Goal: Use online tool/utility: Utilize a website feature to perform a specific function

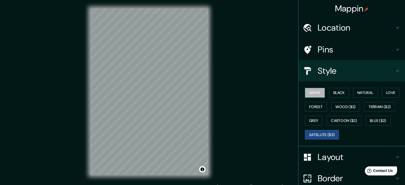
click at [313, 93] on button "White" at bounding box center [315, 93] width 20 height 10
click at [318, 137] on button "Satellite ($3)" at bounding box center [322, 135] width 34 height 10
click at [342, 123] on button "Cartoon ($2)" at bounding box center [343, 121] width 35 height 10
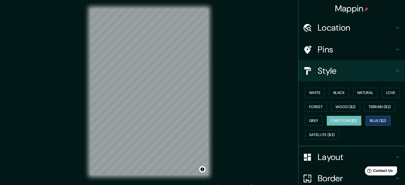
click at [382, 119] on button "Blue ($2)" at bounding box center [377, 121] width 25 height 10
click at [334, 96] on button "Black" at bounding box center [339, 93] width 20 height 10
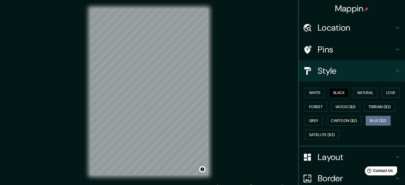
click at [380, 119] on button "Blue ($2)" at bounding box center [377, 121] width 25 height 10
click at [305, 121] on button "Grey" at bounding box center [314, 121] width 18 height 10
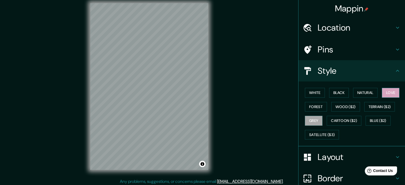
scroll to position [5, 0]
click at [383, 107] on button "Terrain ($2)" at bounding box center [379, 107] width 31 height 10
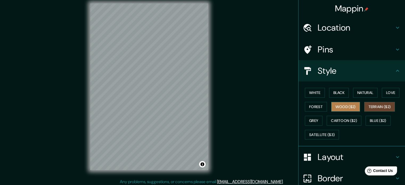
click at [333, 109] on button "Wood ($2)" at bounding box center [345, 107] width 29 height 10
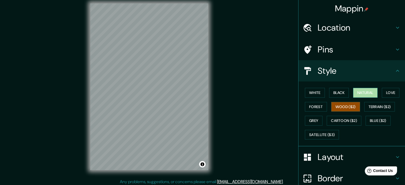
click at [361, 90] on button "Natural" at bounding box center [365, 93] width 24 height 10
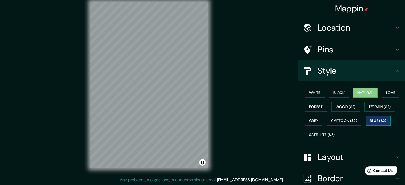
click at [379, 120] on button "Blue ($2)" at bounding box center [377, 121] width 25 height 10
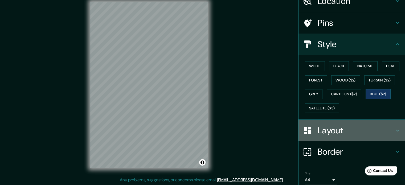
click at [394, 128] on icon at bounding box center [397, 130] width 6 height 6
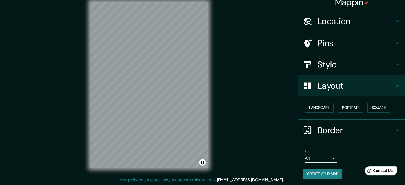
scroll to position [6, 0]
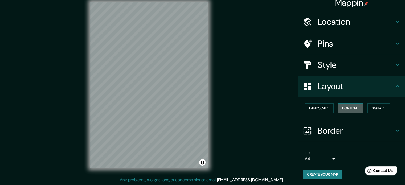
click at [350, 109] on button "Portrait" at bounding box center [350, 108] width 25 height 10
click at [315, 105] on button "Landscape" at bounding box center [319, 108] width 29 height 10
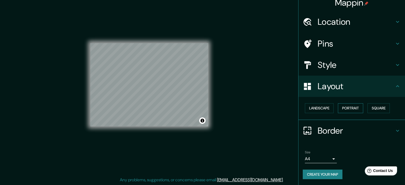
click at [341, 107] on button "Portrait" at bounding box center [350, 108] width 25 height 10
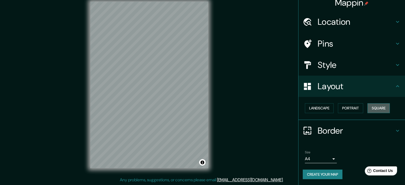
click at [375, 106] on button "Square" at bounding box center [378, 108] width 22 height 10
